Goal: Transaction & Acquisition: Purchase product/service

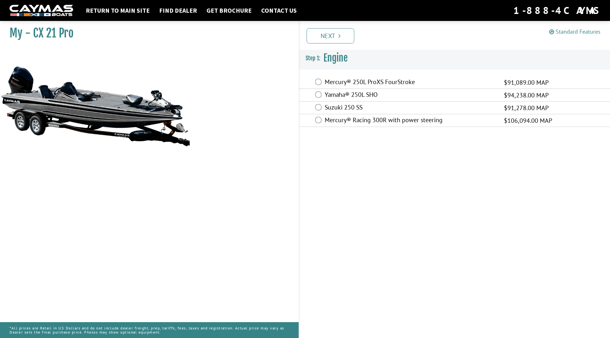
click at [573, 33] on link "Standard Features" at bounding box center [574, 31] width 51 height 7
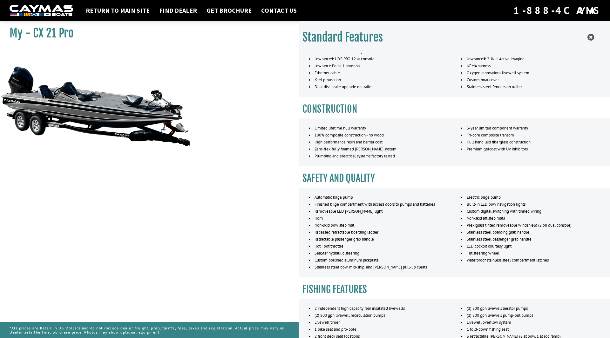
scroll to position [127, 0]
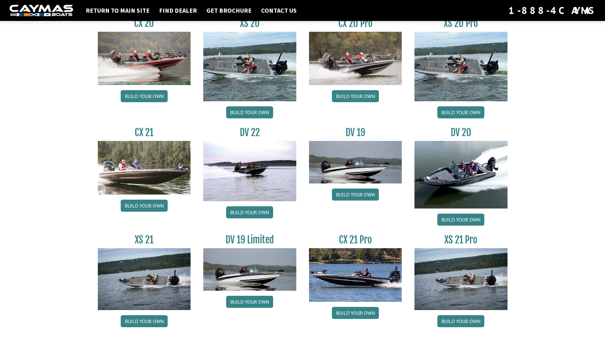
scroll to position [672, 0]
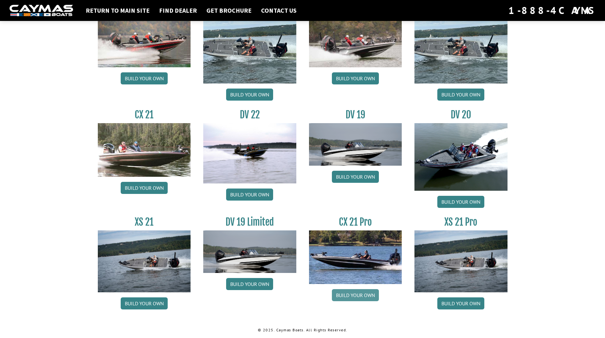
click at [358, 296] on link "Build your own" at bounding box center [355, 295] width 47 height 12
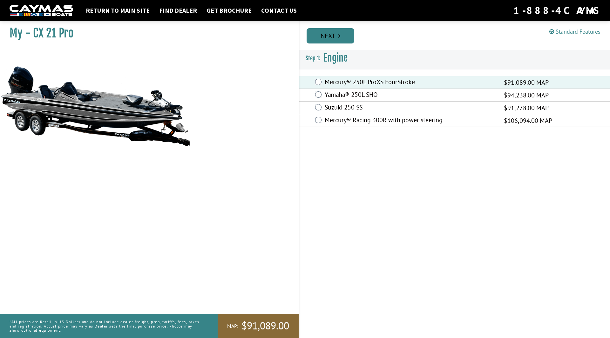
click at [333, 37] on link "Next" at bounding box center [331, 35] width 48 height 15
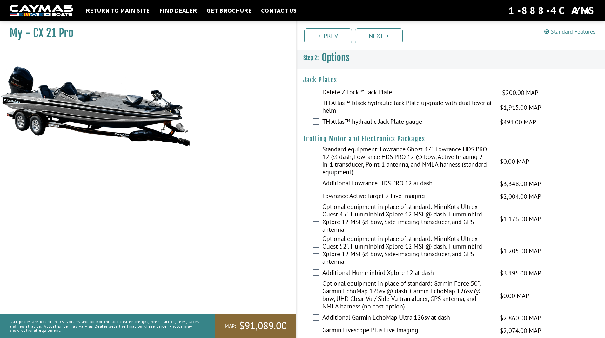
click at [320, 90] on div "Delete Z Lock™ Jack Plate -$200.00 MAP -$200.00 MSRP" at bounding box center [451, 92] width 309 height 13
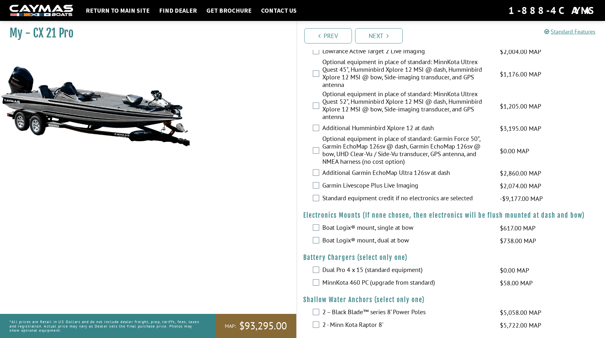
scroll to position [64, 0]
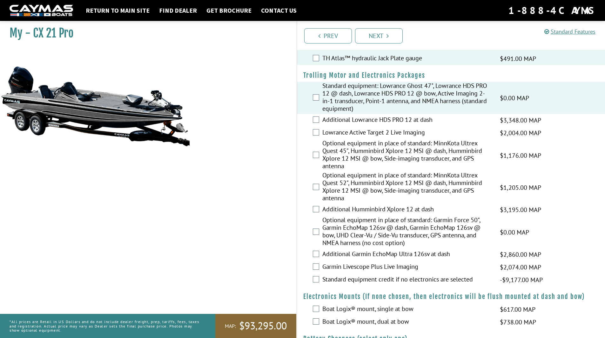
click at [316, 115] on div "Additional Lowrance HDS PRO 12 at dash $3,348.00 MAP $3,952.00 MSRP" at bounding box center [451, 120] width 309 height 13
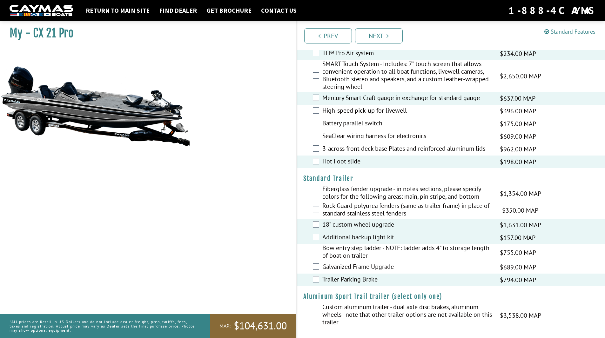
scroll to position [747, 0]
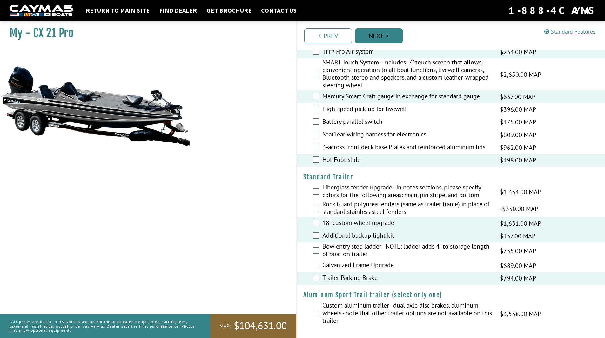
click at [383, 31] on link "Next" at bounding box center [379, 35] width 48 height 15
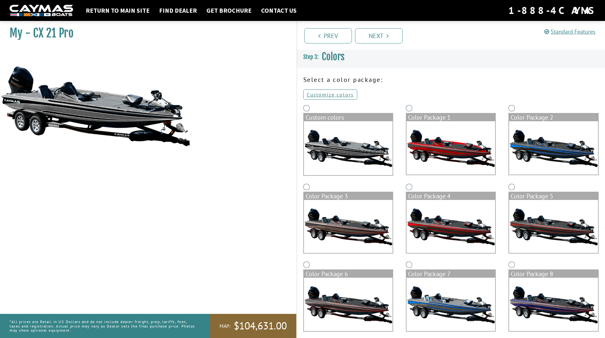
scroll to position [0, 0]
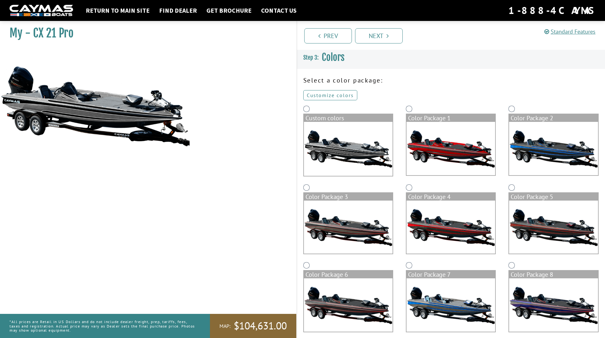
click at [335, 97] on link "Customize colors" at bounding box center [330, 95] width 54 height 10
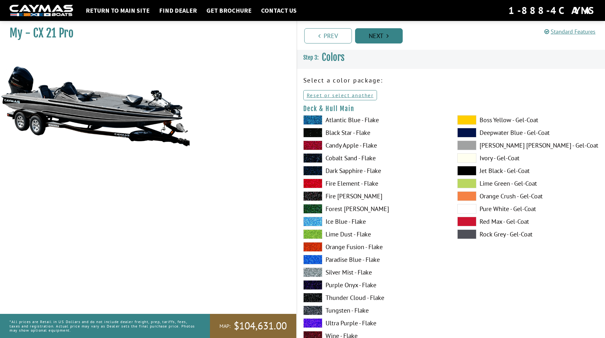
click at [382, 37] on link "Next" at bounding box center [379, 35] width 48 height 15
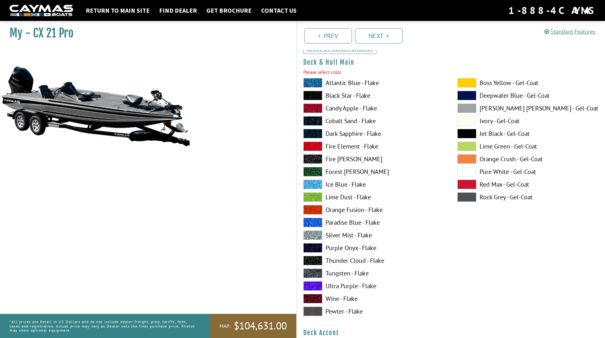
scroll to position [52, 0]
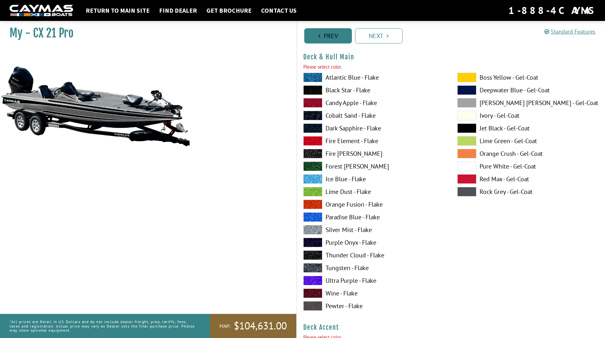
click at [332, 37] on link "Prev" at bounding box center [328, 35] width 48 height 15
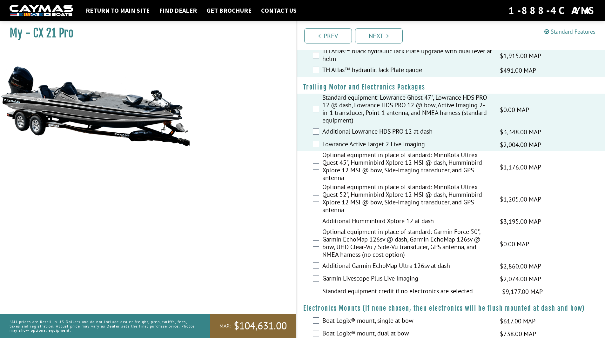
scroll to position [0, 0]
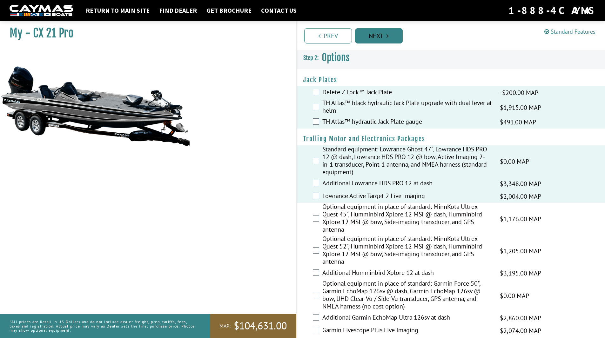
click at [386, 33] on link "Next" at bounding box center [379, 35] width 48 height 15
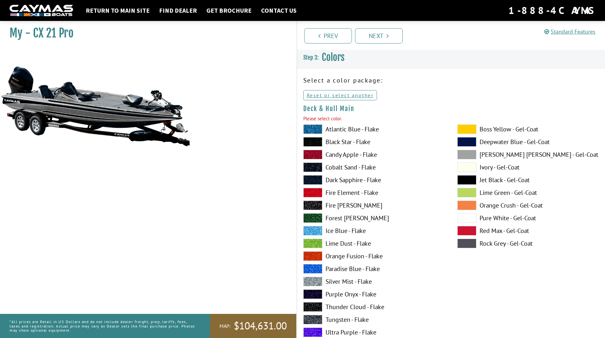
click at [464, 129] on span at bounding box center [467, 130] width 19 height 10
click at [466, 153] on span at bounding box center [467, 155] width 19 height 10
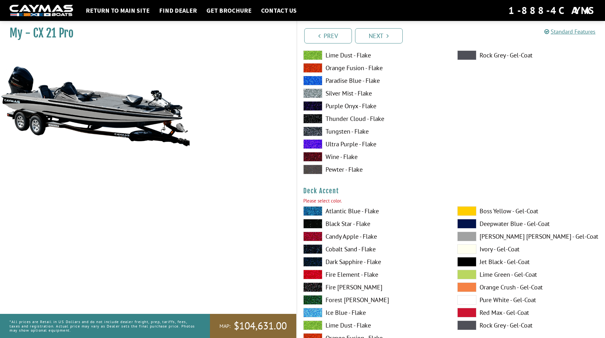
scroll to position [191, 0]
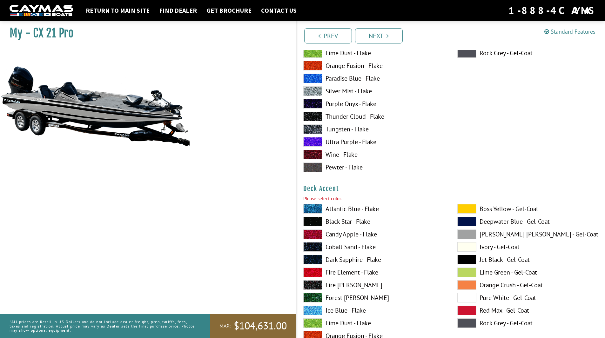
click at [460, 207] on span at bounding box center [467, 209] width 19 height 10
click at [313, 271] on span at bounding box center [312, 273] width 19 height 10
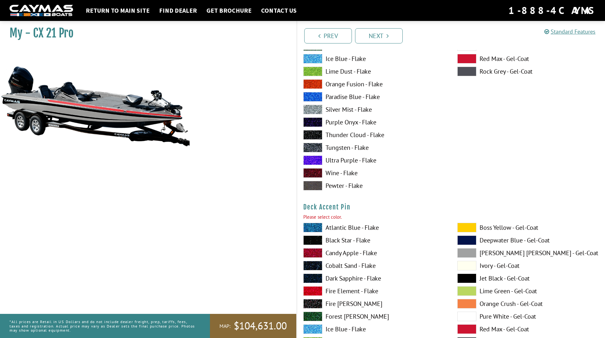
scroll to position [477, 0]
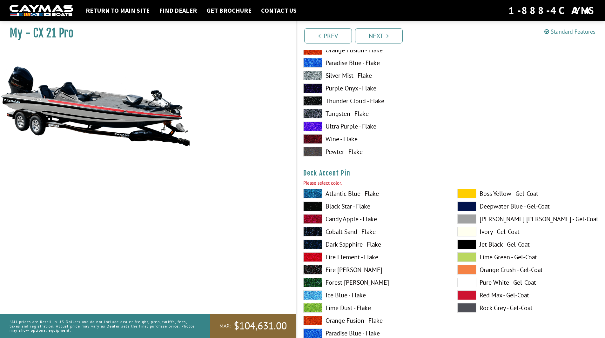
click at [467, 198] on span at bounding box center [467, 194] width 19 height 10
click at [317, 206] on span at bounding box center [312, 207] width 19 height 10
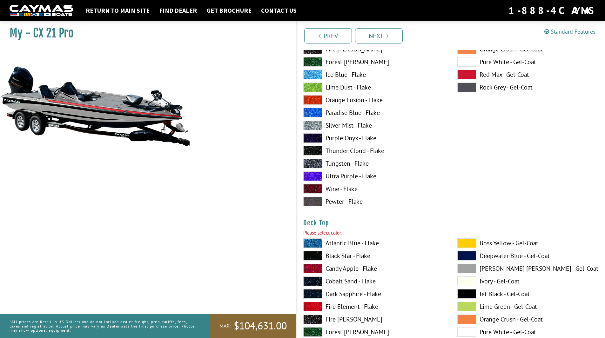
scroll to position [699, 0]
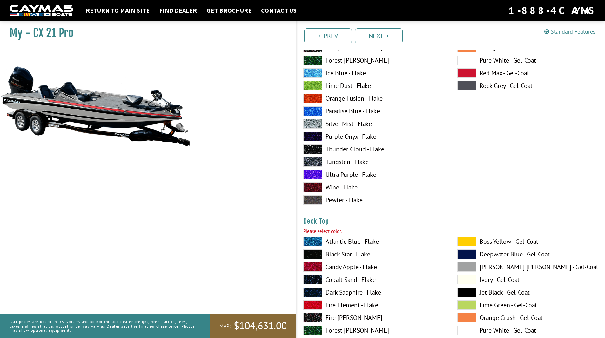
click at [463, 242] on span at bounding box center [467, 242] width 19 height 10
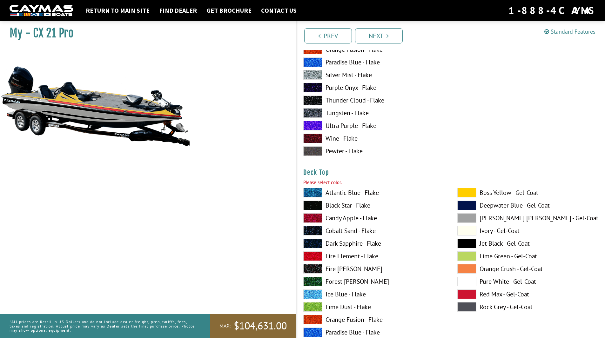
scroll to position [826, 0]
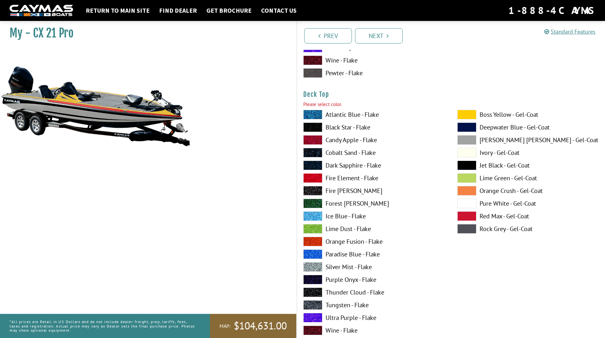
click at [313, 265] on span at bounding box center [312, 267] width 19 height 10
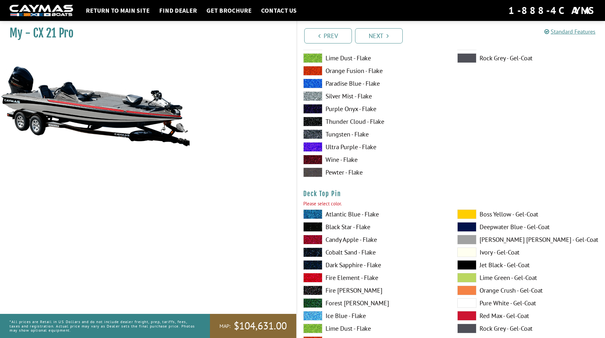
scroll to position [1049, 0]
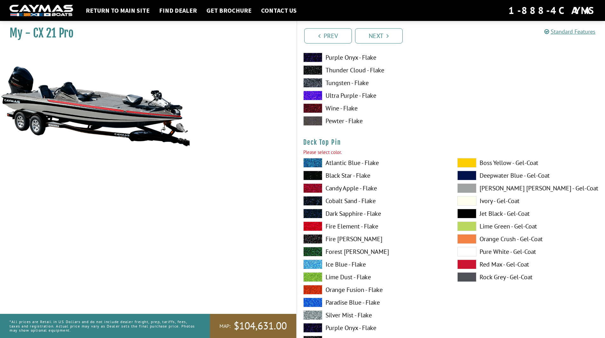
click at [468, 163] on span at bounding box center [467, 163] width 19 height 10
click at [315, 177] on span at bounding box center [312, 176] width 19 height 10
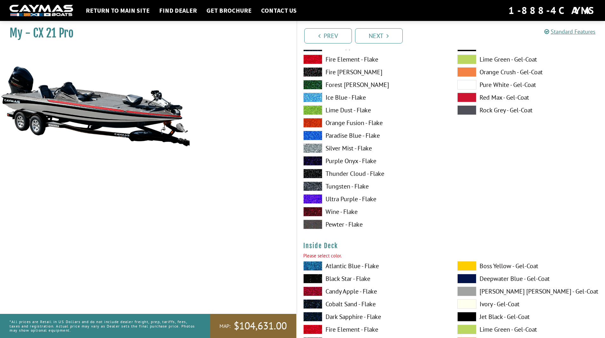
scroll to position [1271, 0]
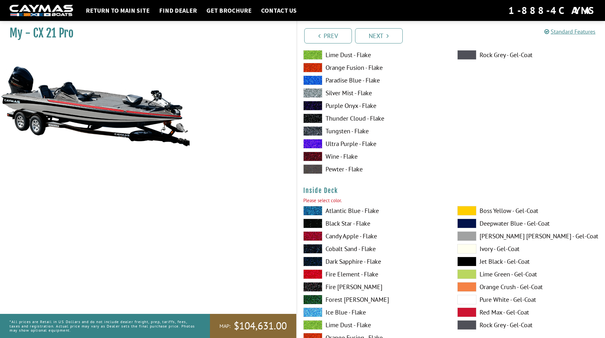
click at [468, 209] on span at bounding box center [467, 211] width 19 height 10
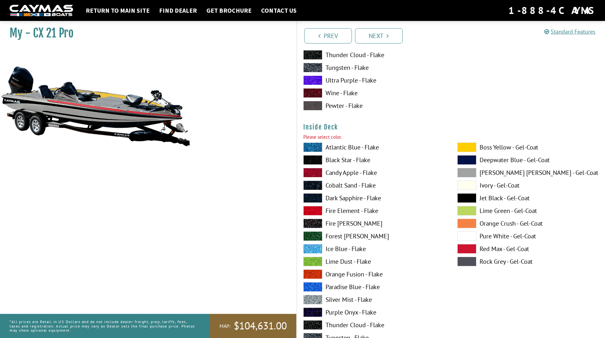
scroll to position [1366, 0]
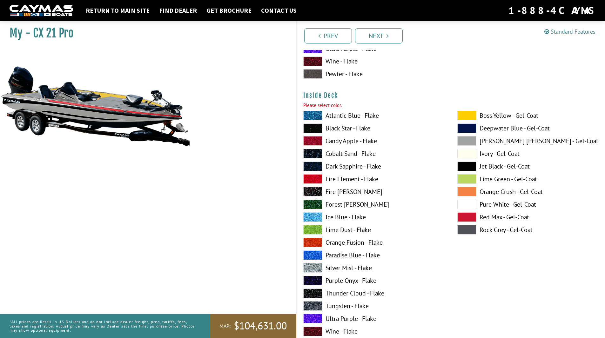
click at [317, 269] on span at bounding box center [312, 268] width 19 height 10
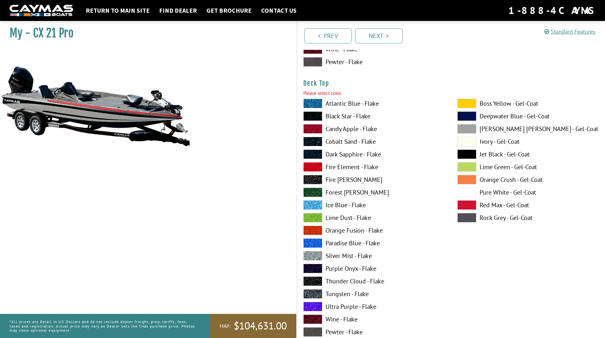
scroll to position [826, 0]
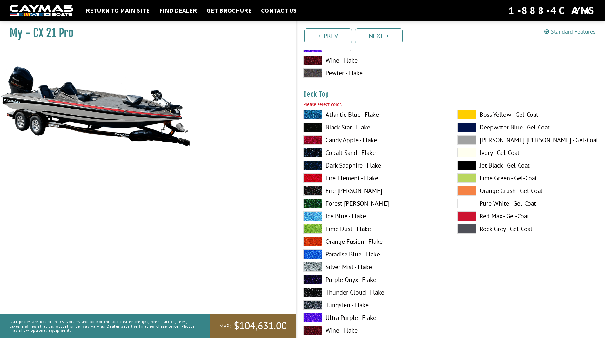
click at [471, 139] on span at bounding box center [467, 140] width 19 height 10
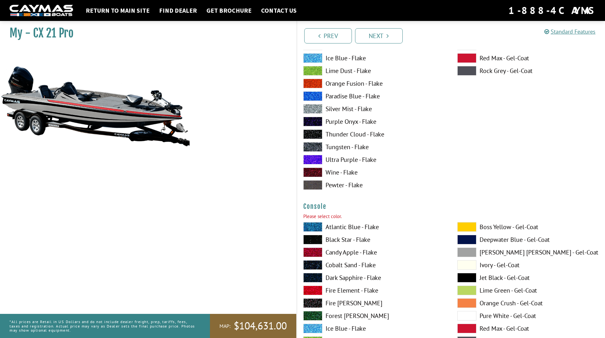
scroll to position [1621, 0]
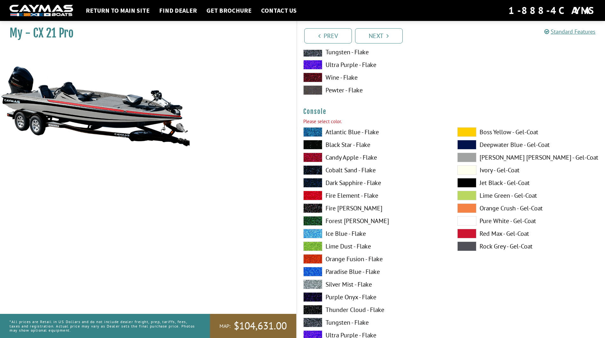
click at [314, 196] on span at bounding box center [312, 196] width 19 height 10
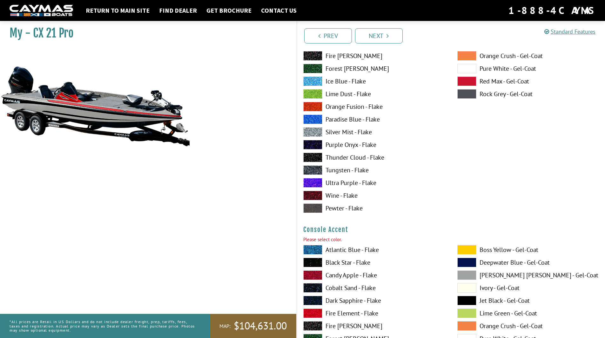
scroll to position [1811, 0]
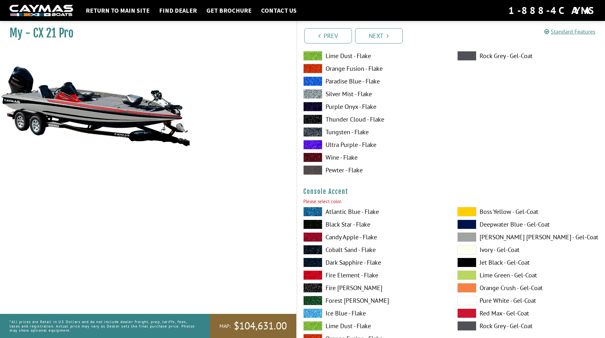
click at [475, 213] on span at bounding box center [467, 212] width 19 height 10
click at [313, 226] on span at bounding box center [312, 225] width 19 height 10
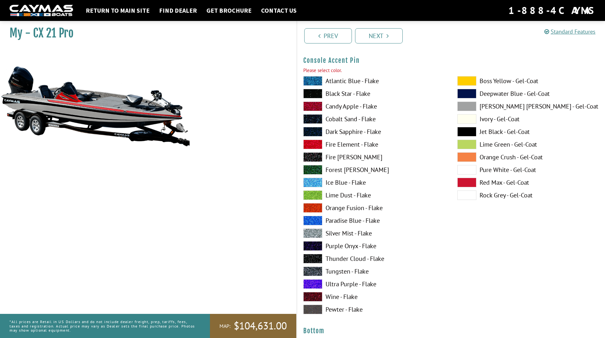
scroll to position [2224, 0]
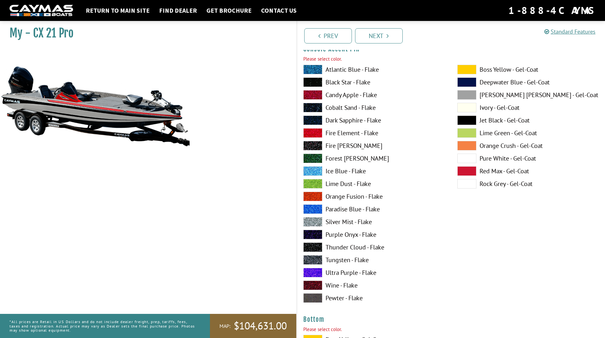
click at [315, 224] on span at bounding box center [312, 222] width 19 height 10
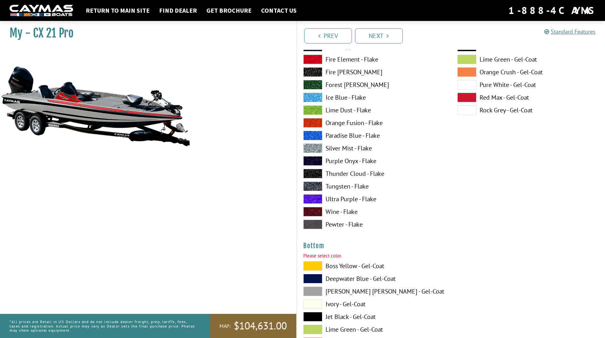
scroll to position [2383, 0]
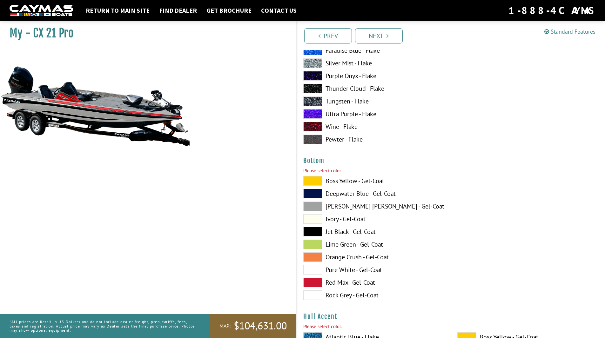
click at [315, 231] on span at bounding box center [312, 232] width 19 height 10
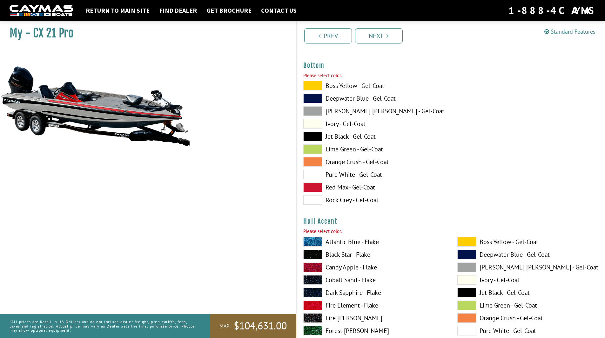
scroll to position [2542, 0]
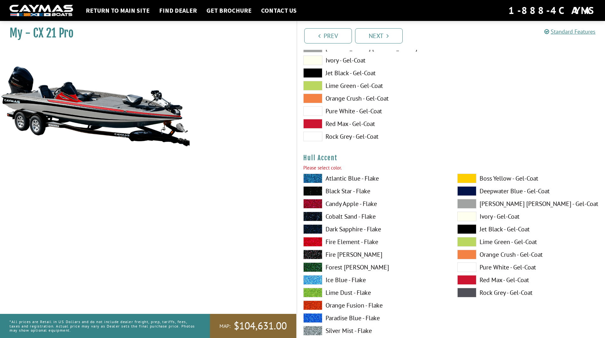
click at [471, 178] on span at bounding box center [467, 179] width 19 height 10
click at [313, 242] on span at bounding box center [312, 242] width 19 height 10
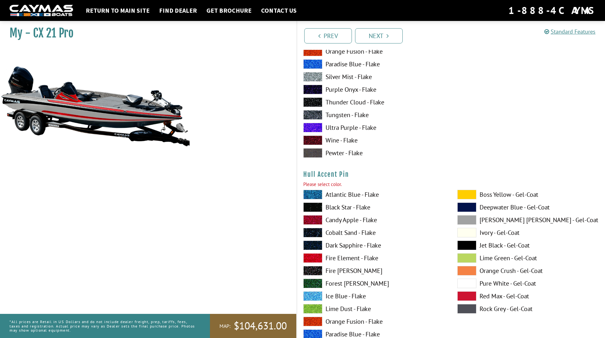
scroll to position [2828, 0]
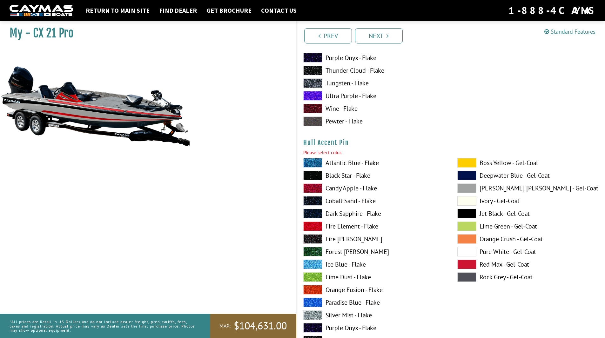
click at [315, 178] on span at bounding box center [312, 176] width 19 height 10
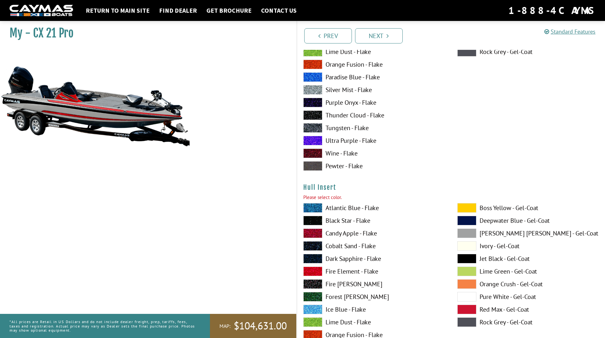
scroll to position [3114, 0]
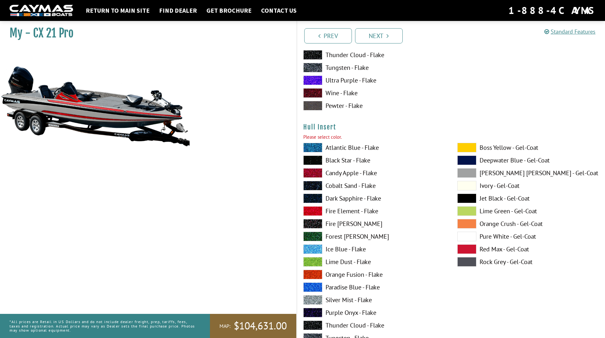
click at [316, 210] on span at bounding box center [312, 212] width 19 height 10
click at [316, 159] on span at bounding box center [312, 161] width 19 height 10
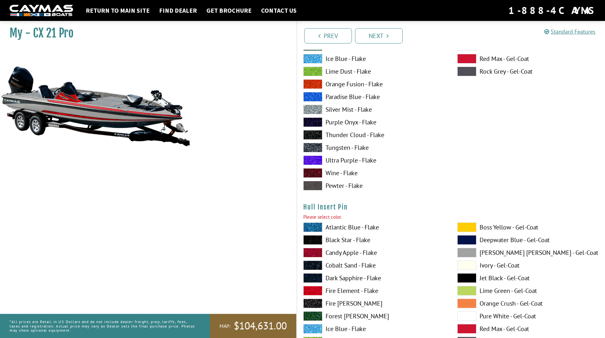
scroll to position [3368, 0]
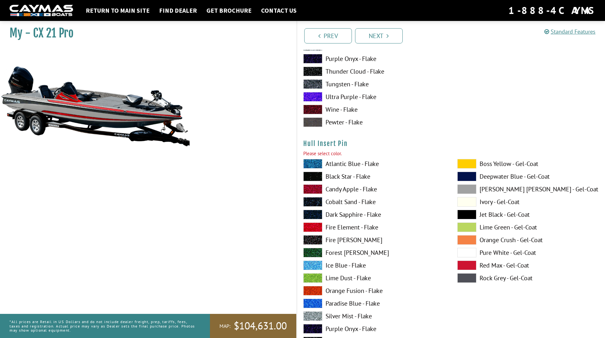
click at [316, 228] on span at bounding box center [312, 228] width 19 height 10
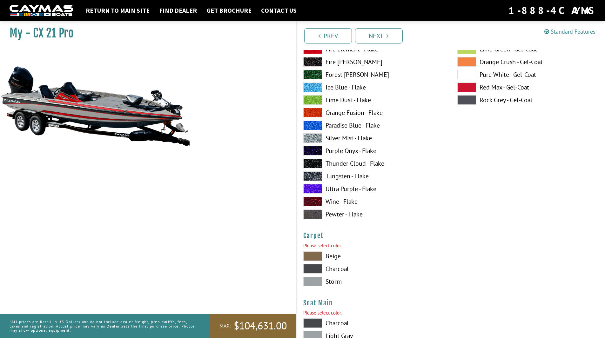
scroll to position [3622, 0]
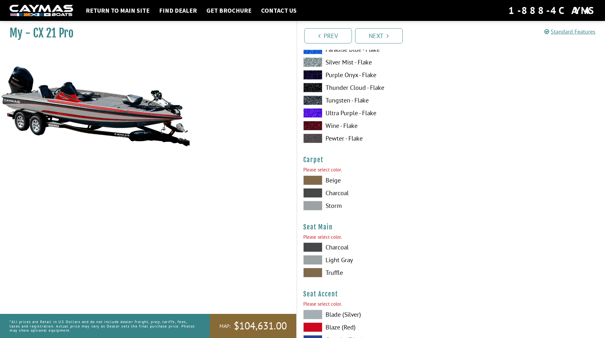
click at [318, 208] on span at bounding box center [312, 206] width 19 height 10
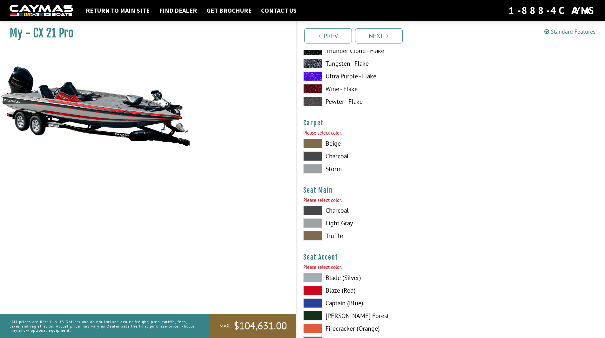
scroll to position [3718, 0]
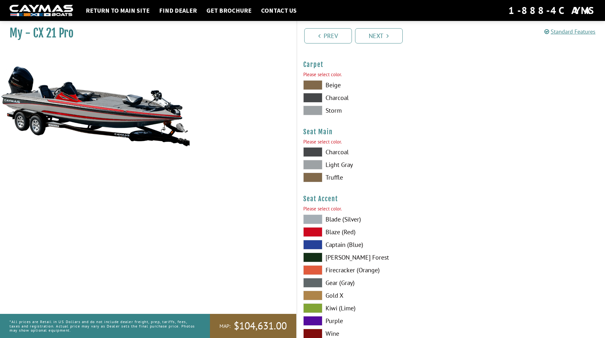
click at [314, 152] on span at bounding box center [312, 152] width 19 height 10
click at [319, 233] on span at bounding box center [312, 233] width 19 height 10
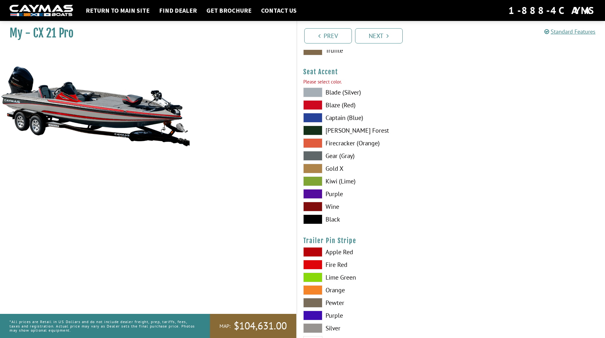
click at [314, 266] on span at bounding box center [312, 265] width 19 height 10
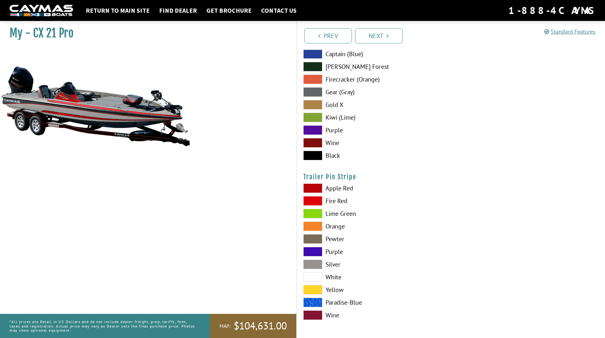
scroll to position [3909, 0]
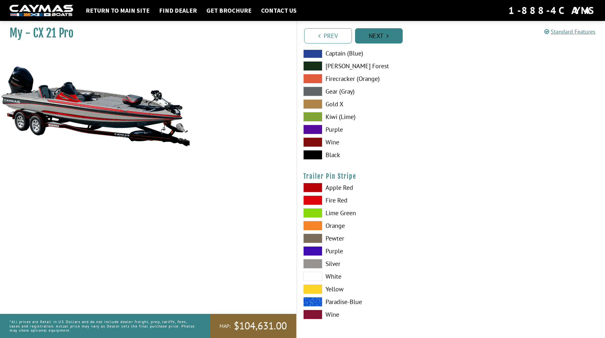
click at [387, 41] on link "Next" at bounding box center [379, 35] width 48 height 15
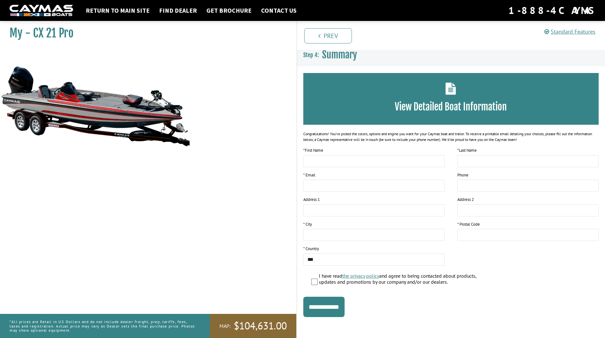
scroll to position [3, 0]
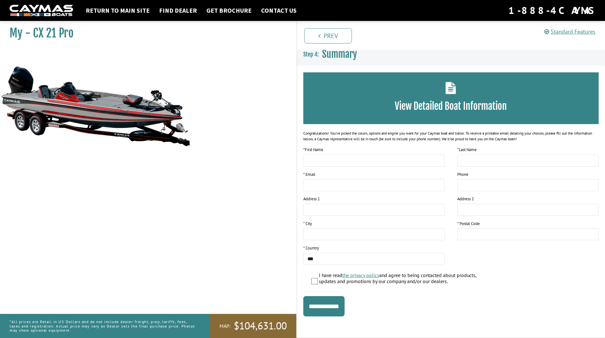
click at [449, 105] on h3 "View Detailed Boat Information" at bounding box center [451, 106] width 277 height 12
click at [452, 89] on icon at bounding box center [451, 88] width 10 height 12
click at [333, 300] on input "**********" at bounding box center [323, 306] width 41 height 20
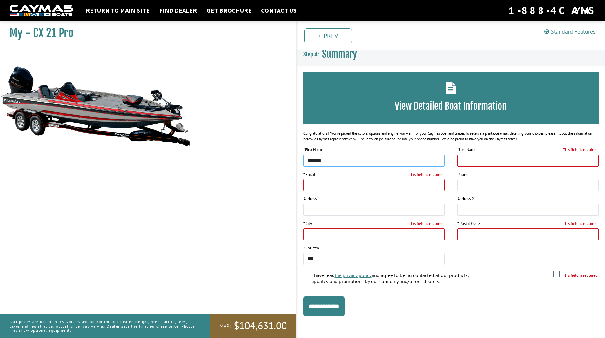
type input "*******"
type input "*********"
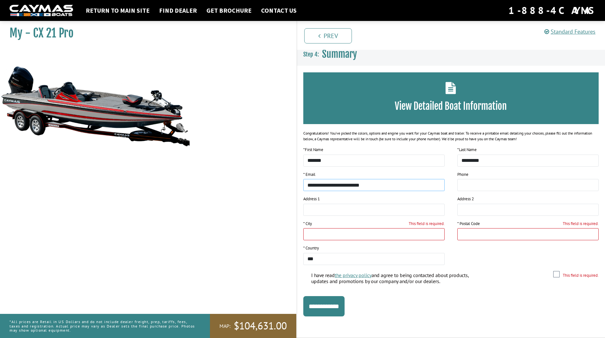
type input "**********"
click at [475, 236] on input "This field is required." at bounding box center [528, 234] width 141 height 12
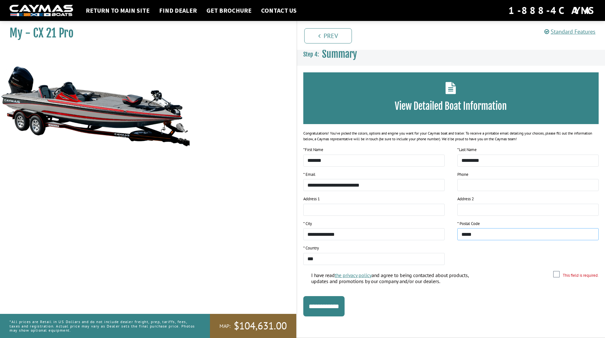
type input "*****"
click at [511, 271] on div "**********" at bounding box center [451, 194] width 296 height 244
click at [454, 105] on h3 "View Detailed Boat Information" at bounding box center [451, 106] width 277 height 12
click at [445, 82] on div "View Detailed Boat Information" at bounding box center [451, 98] width 296 height 52
click at [442, 95] on div "View Detailed Boat Information" at bounding box center [451, 98] width 296 height 52
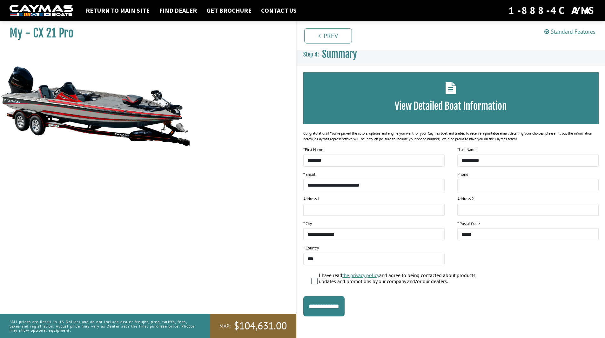
click at [450, 92] on icon at bounding box center [451, 88] width 10 height 12
click at [440, 106] on h3 "View Detailed Boat Information" at bounding box center [451, 106] width 277 height 12
click at [323, 305] on input "**********" at bounding box center [323, 306] width 41 height 20
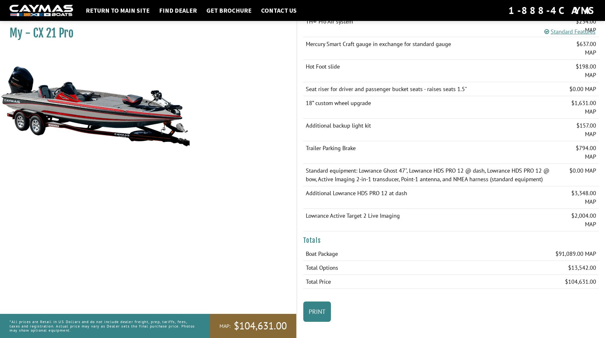
scroll to position [622, 0]
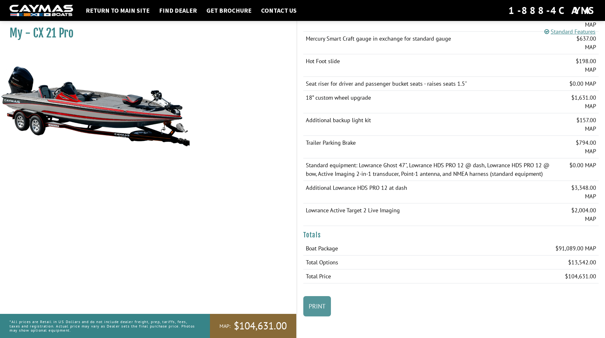
click at [323, 309] on link "Print" at bounding box center [317, 306] width 28 height 20
